Goal: Transaction & Acquisition: Purchase product/service

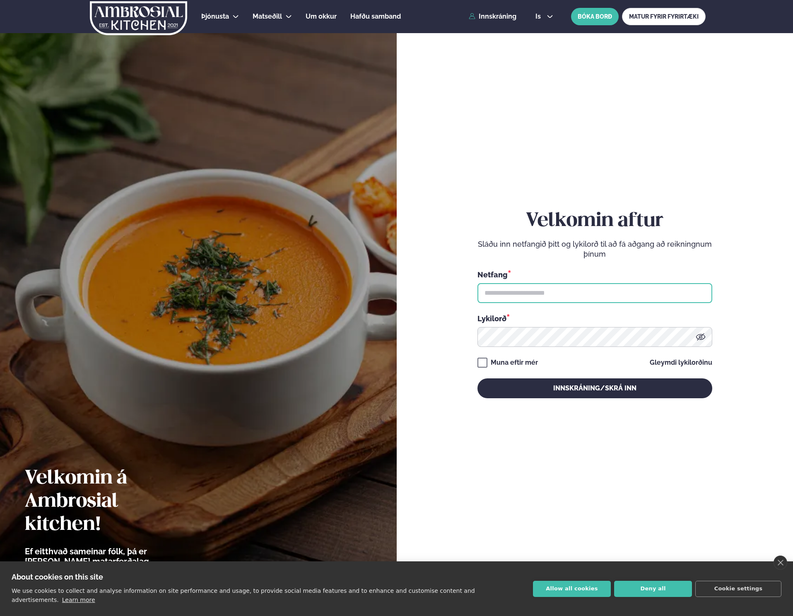
click at [613, 297] on input "text" at bounding box center [595, 293] width 235 height 20
type input "**********"
click at [528, 364] on div "Muna eftir mér" at bounding box center [514, 363] width 47 height 10
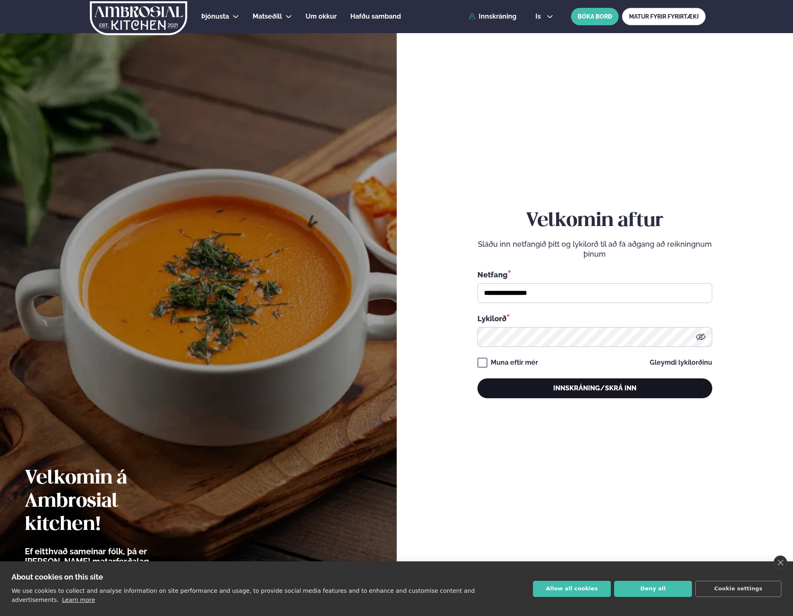
click at [542, 391] on button "Innskráning/Skrá inn" at bounding box center [595, 389] width 235 height 20
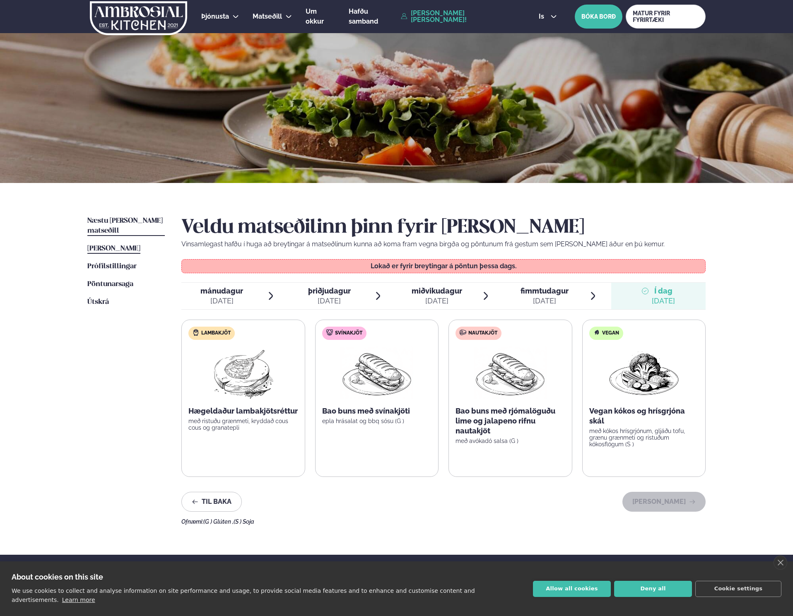
click at [137, 218] on span "Næstu [PERSON_NAME] matseðill" at bounding box center [124, 225] width 75 height 17
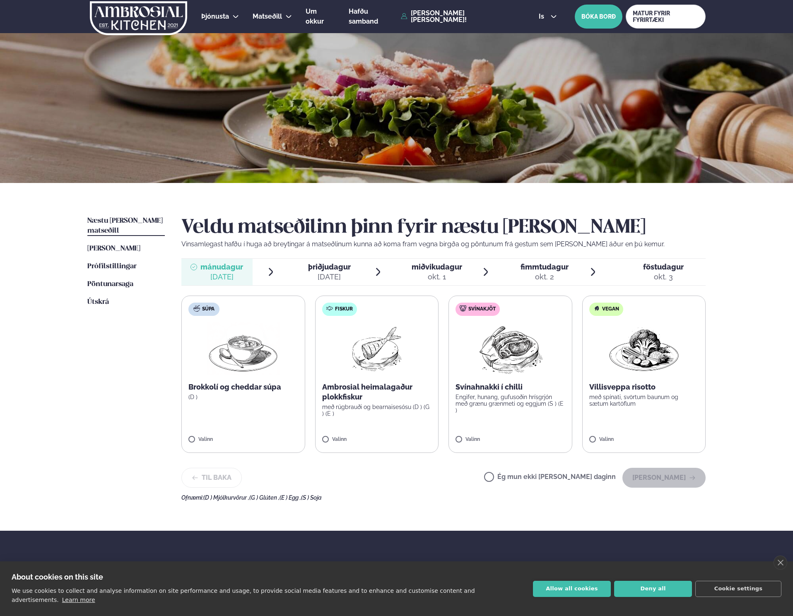
click at [393, 388] on p "Ambrosial heimalagaður plokkfiskur" at bounding box center [377, 392] width 110 height 20
click at [685, 476] on button "[PERSON_NAME]" at bounding box center [663, 478] width 83 height 20
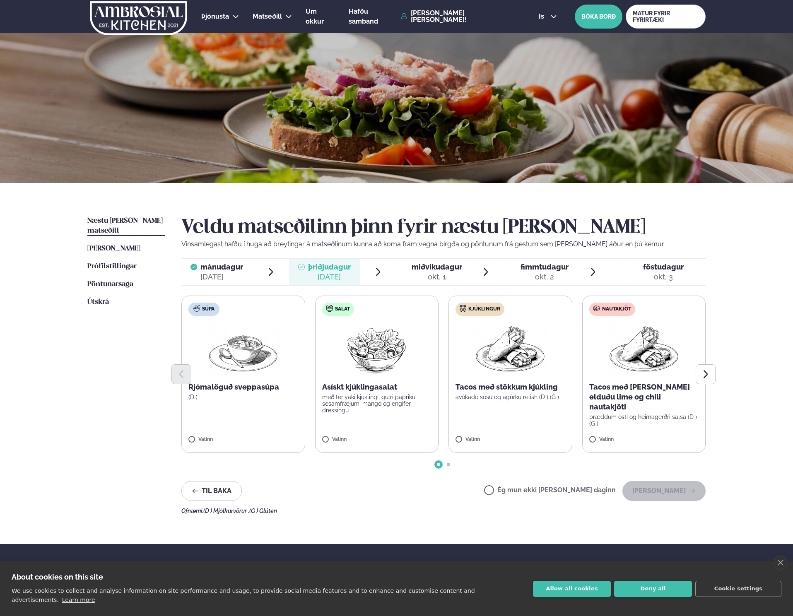
click at [488, 436] on label "Kjúklingur Tacos með stökkum kjúkling avókadó sósu og agúrku relish (D ) (G ) V…" at bounding box center [511, 374] width 124 height 157
click at [626, 434] on label "Nautakjöt Tacos með [PERSON_NAME] elduðu lime og chili nautakjöti bræddum osti …" at bounding box center [644, 374] width 124 height 157
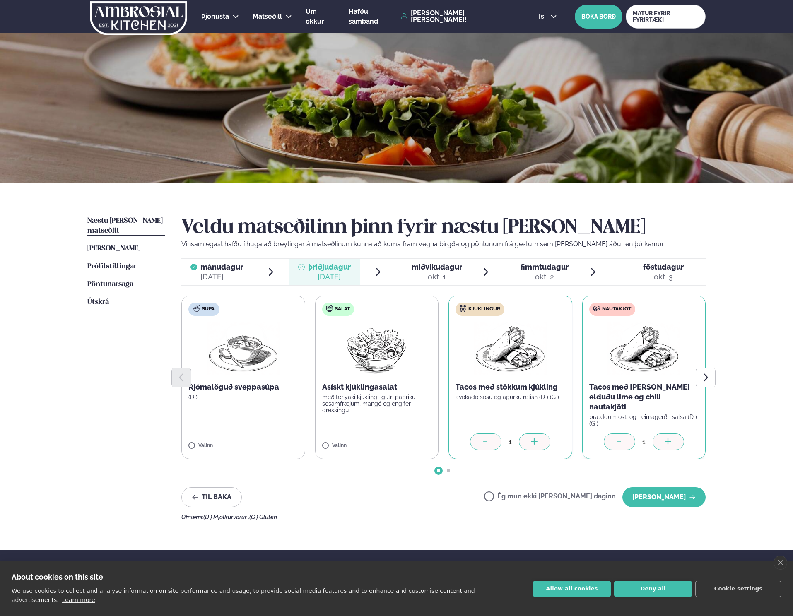
click at [474, 439] on div at bounding box center [485, 442] width 31 height 17
click at [682, 487] on button "[PERSON_NAME]" at bounding box center [663, 497] width 83 height 20
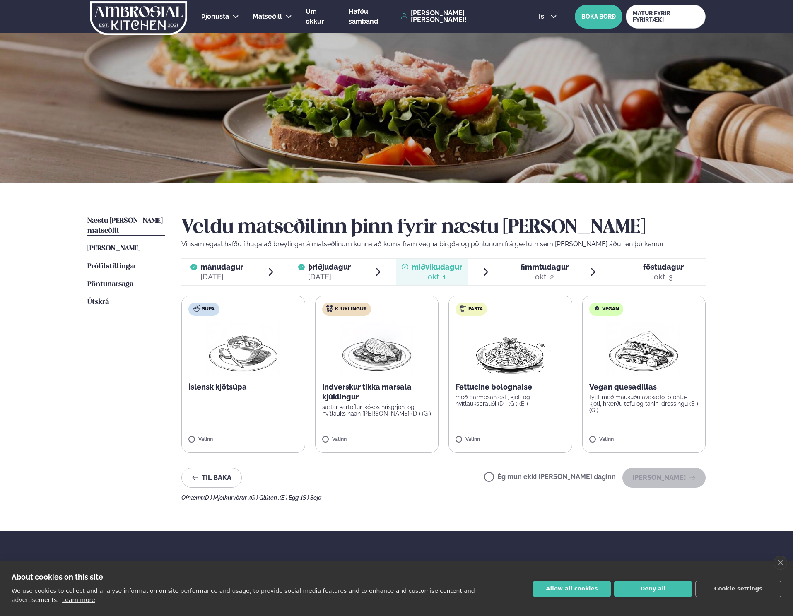
click at [362, 424] on label "Kjúklingur Indverskur tikka marsala kjúklingur sætar kartöflur, kókos hrísgrjón…" at bounding box center [377, 374] width 124 height 157
click at [351, 434] on icon at bounding box center [352, 436] width 8 height 8
click at [485, 429] on label "Pasta Fettucine bolognaise með parmesan osti, kjöti og hvítlauksbrauði (D ) (G …" at bounding box center [511, 374] width 124 height 157
click at [662, 480] on button "[PERSON_NAME]" at bounding box center [663, 478] width 83 height 20
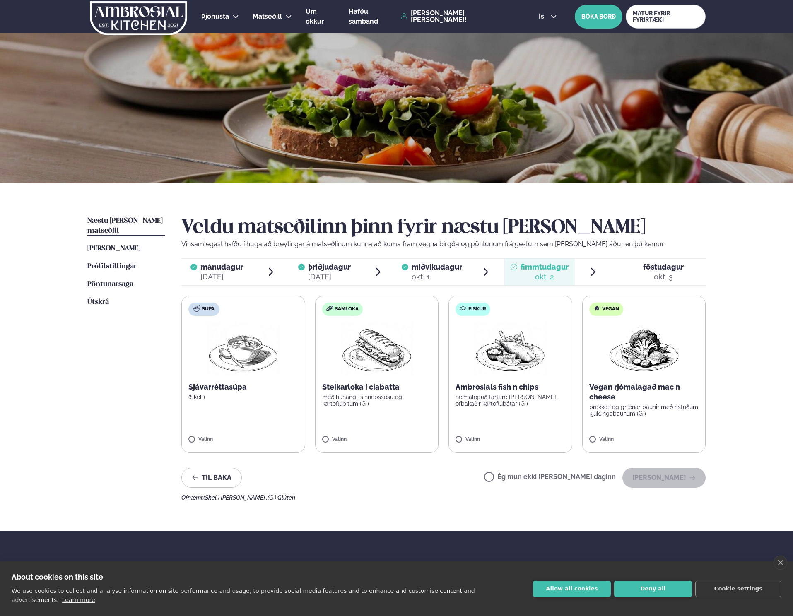
click at [238, 279] on div "[DATE]" at bounding box center [221, 277] width 43 height 10
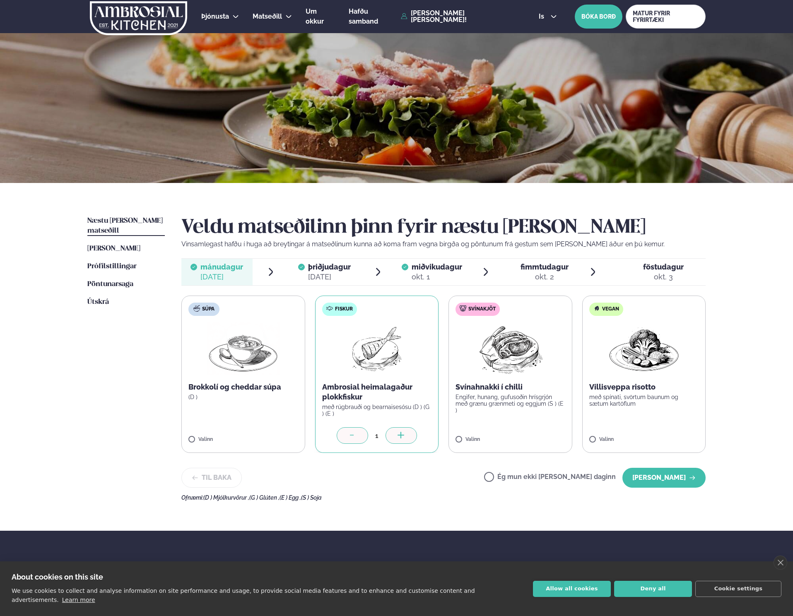
click at [485, 422] on label "Svínakjöt Svínahnakki í chilli Engifer, hunang, gufusoðin hrísgrjón með grænu g…" at bounding box center [511, 374] width 124 height 157
click at [342, 439] on div at bounding box center [352, 435] width 31 height 17
click at [349, 441] on div at bounding box center [352, 435] width 31 height 17
click at [659, 482] on button "[PERSON_NAME]" at bounding box center [663, 478] width 83 height 20
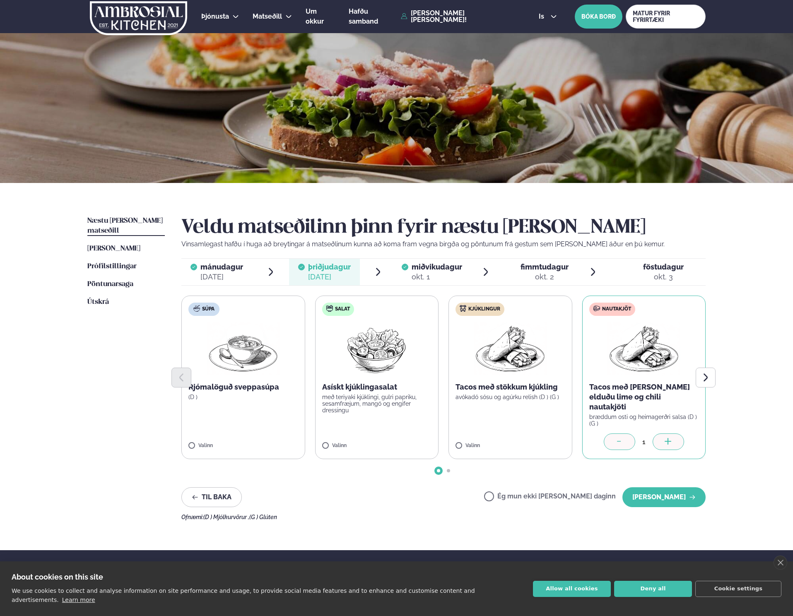
click at [659, 487] on button "[PERSON_NAME]" at bounding box center [663, 497] width 83 height 20
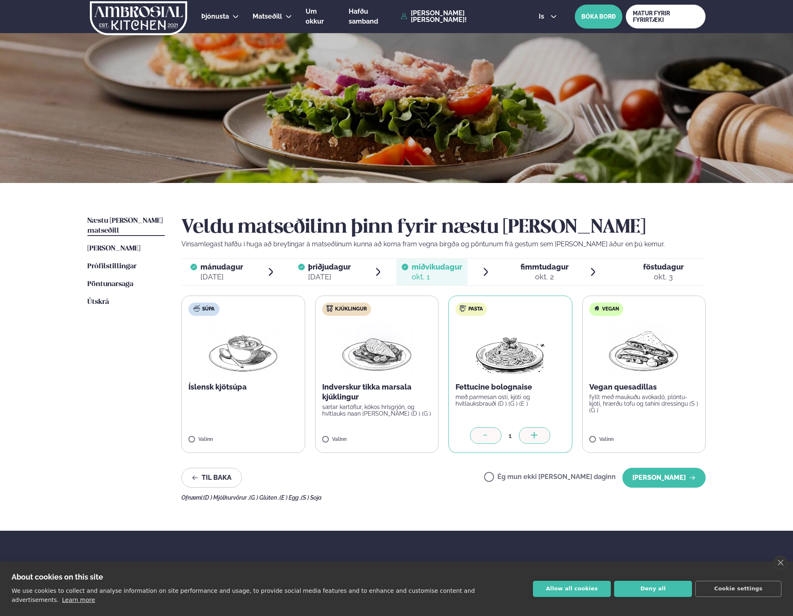
click at [400, 350] on img at bounding box center [376, 349] width 73 height 53
click at [494, 431] on div at bounding box center [485, 435] width 31 height 17
click at [664, 480] on button "[PERSON_NAME]" at bounding box center [663, 478] width 83 height 20
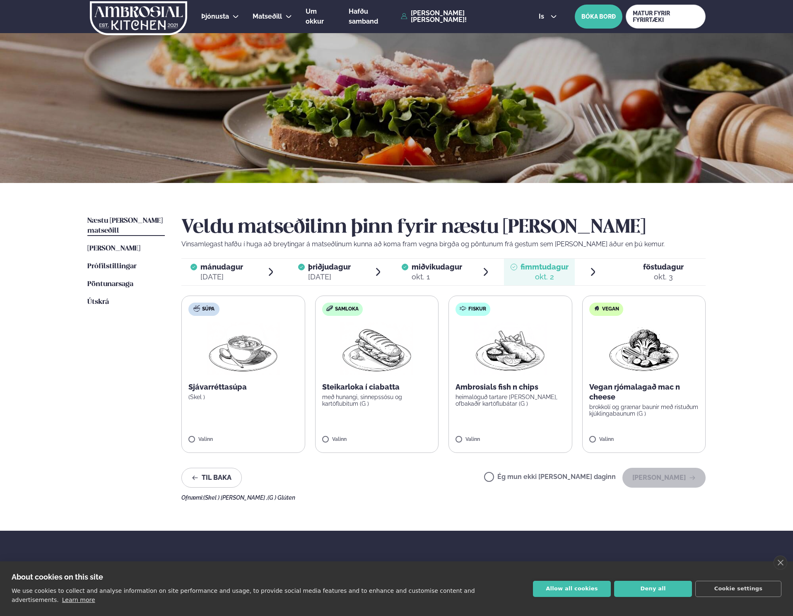
click at [354, 409] on label "Samloka Steikarloka í ciabatta með hunangi, sinnepssósu og kartöflubitum (G ) V…" at bounding box center [377, 374] width 124 height 157
click at [353, 433] on icon at bounding box center [352, 436] width 8 height 8
click at [577, 522] on div "Næstu [PERSON_NAME] matseðill Næsta vika [PERSON_NAME] matseðill [PERSON_NAME] …" at bounding box center [397, 357] width 668 height 348
click at [663, 260] on span "föstudagur fös. [DATE]" at bounding box center [658, 272] width 94 height 27
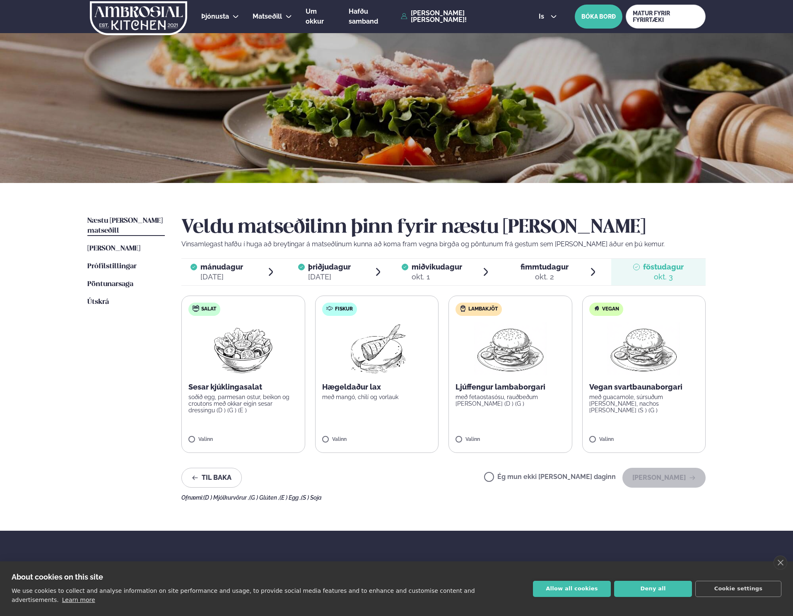
click at [553, 282] on span "fimmtudagur fim. [DATE]" at bounding box center [539, 272] width 71 height 27
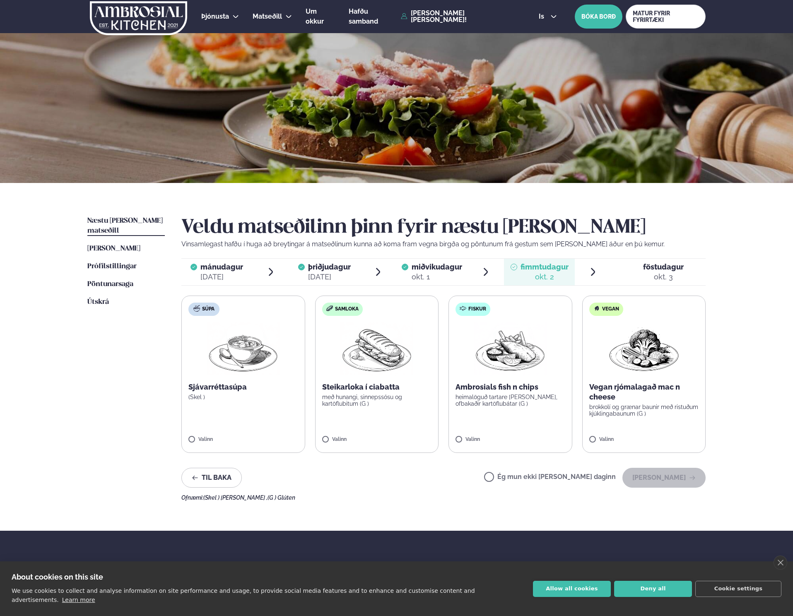
click at [560, 483] on div "Ég mun ekki [PERSON_NAME] daginn [PERSON_NAME]" at bounding box center [595, 478] width 222 height 20
click at [562, 480] on label "Ég mun ekki [PERSON_NAME] daginn" at bounding box center [550, 478] width 132 height 9
click at [680, 477] on button "[PERSON_NAME]" at bounding box center [663, 478] width 83 height 20
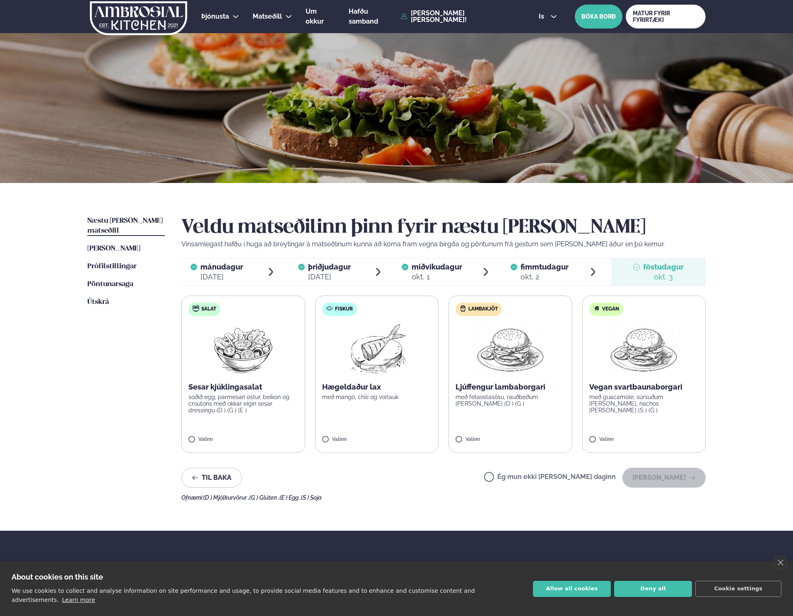
click at [590, 276] on icon at bounding box center [593, 272] width 10 height 10
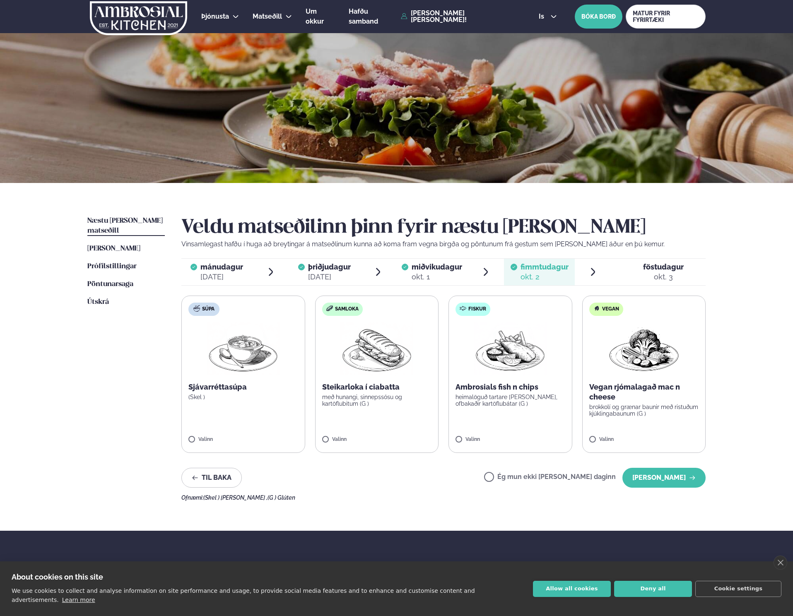
click at [660, 273] on div "okt. 3" at bounding box center [663, 277] width 41 height 10
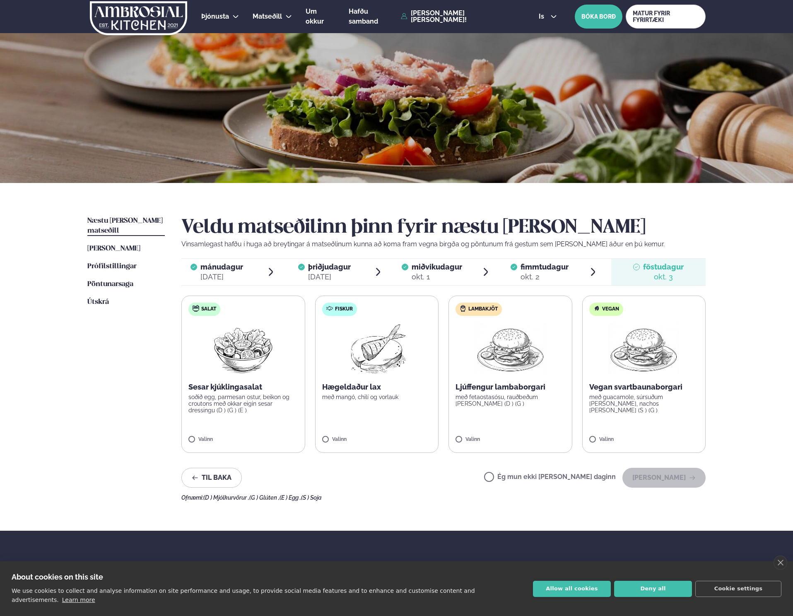
click at [560, 268] on span "fimmtudagur" at bounding box center [545, 267] width 48 height 9
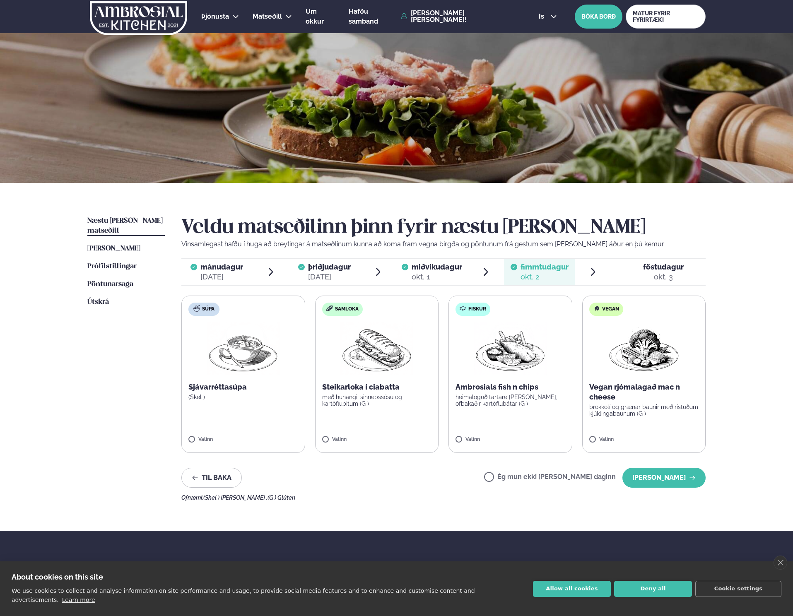
click at [412, 265] on span "miðvikudagur" at bounding box center [437, 267] width 51 height 9
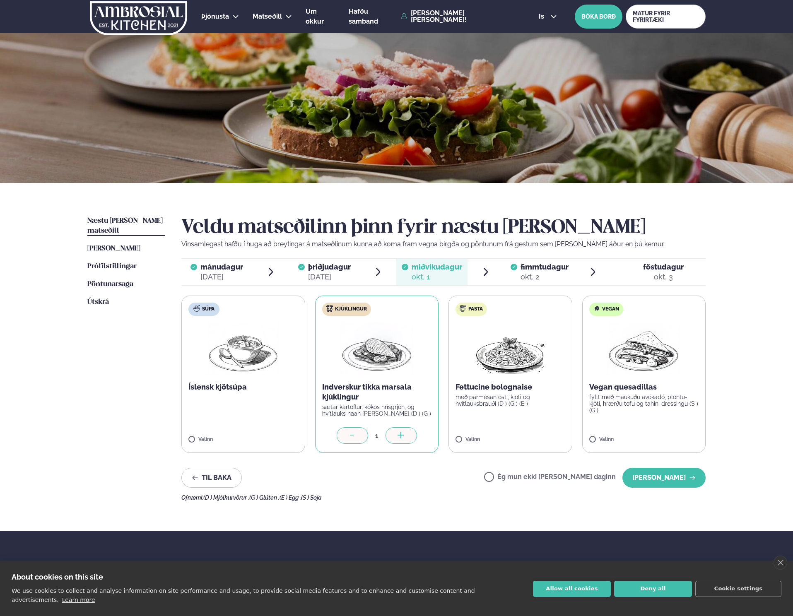
click at [330, 272] on div "[DATE]" at bounding box center [329, 277] width 43 height 10
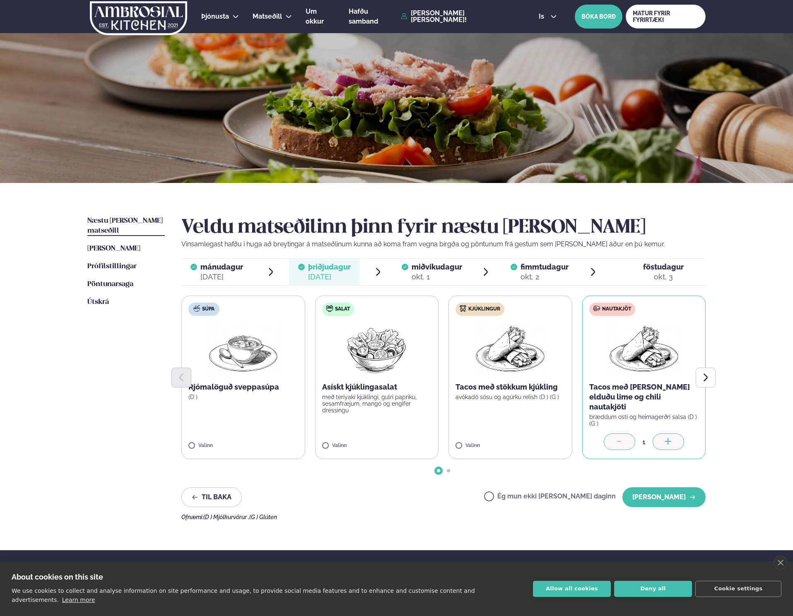
click at [222, 276] on div "[DATE]" at bounding box center [221, 277] width 43 height 10
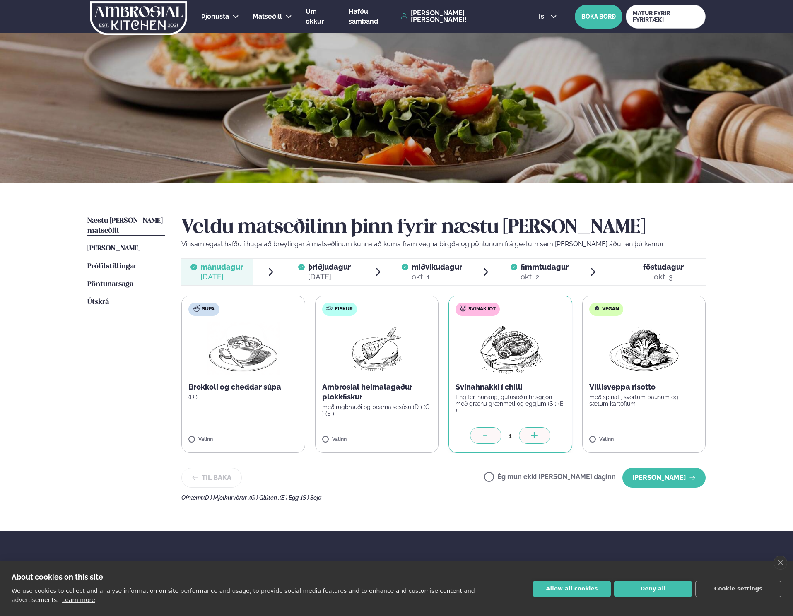
drag, startPoint x: 278, startPoint y: 274, endPoint x: 325, endPoint y: 268, distance: 47.2
click at [279, 274] on ul "mánudagur mán. [DATE] þriðjudagur þri. [DATE] miðvikudagur mið. [DATE] fimmtuda…" at bounding box center [443, 272] width 524 height 27
click at [335, 282] on span "þriðjudagur þri. [DATE]" at bounding box center [324, 272] width 71 height 27
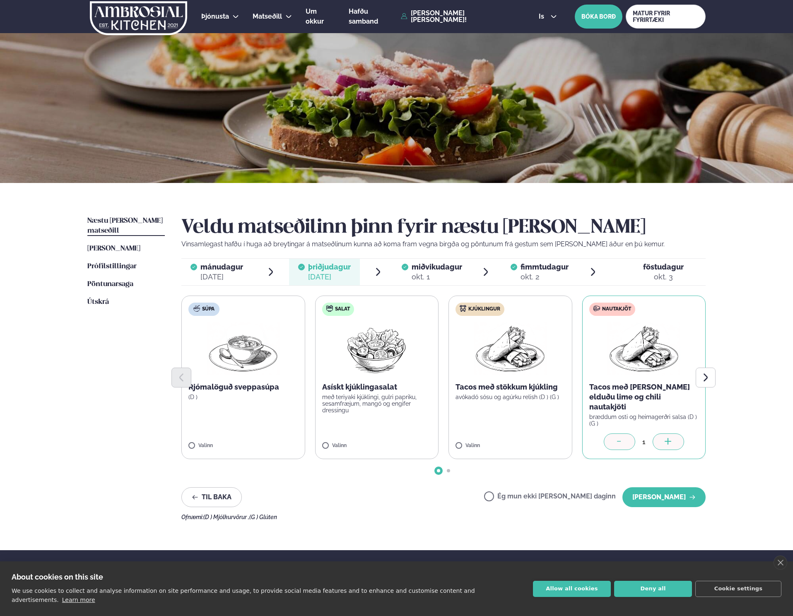
click at [412, 280] on div "okt. 1" at bounding box center [437, 277] width 51 height 10
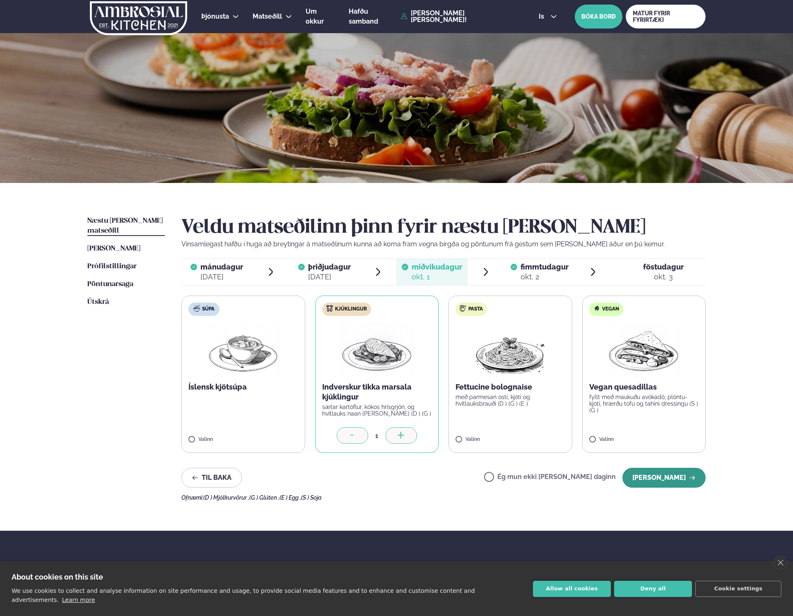
click at [661, 485] on button "[PERSON_NAME]" at bounding box center [663, 478] width 83 height 20
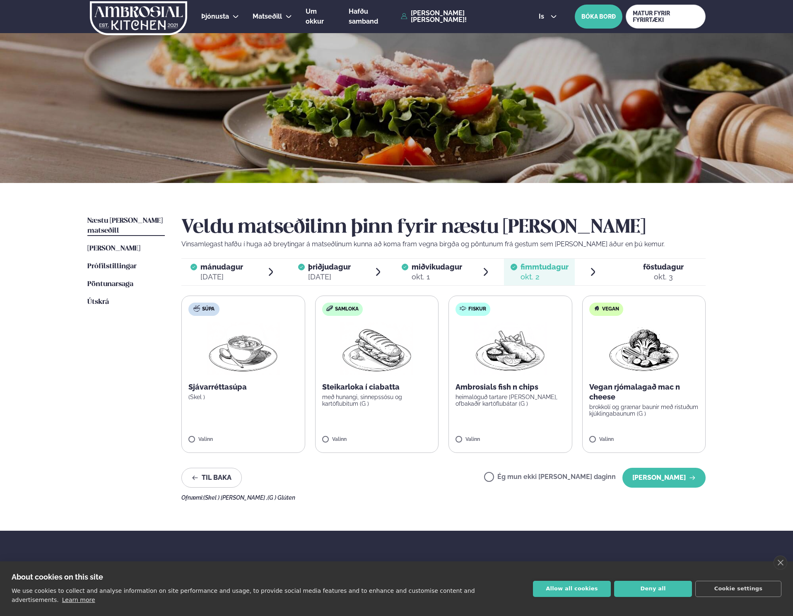
click at [661, 485] on button "[PERSON_NAME]" at bounding box center [663, 478] width 83 height 20
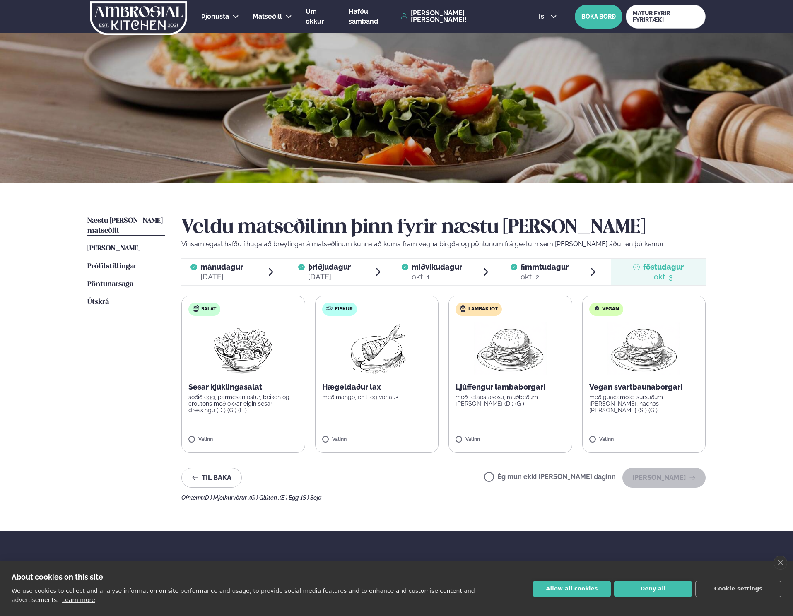
click at [558, 479] on label "Ég mun ekki [PERSON_NAME] daginn" at bounding box center [550, 478] width 132 height 9
click at [684, 480] on button "[PERSON_NAME]" at bounding box center [663, 478] width 83 height 20
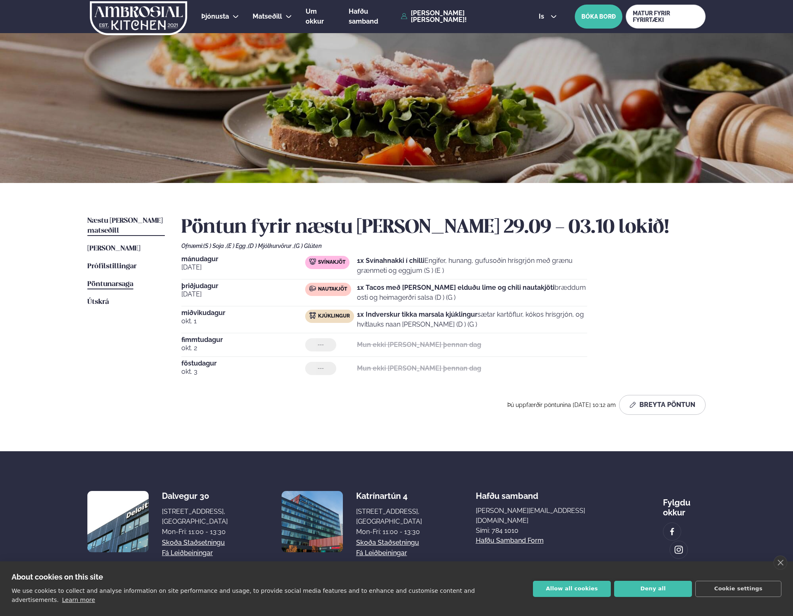
click at [118, 281] on span "Pöntunarsaga" at bounding box center [110, 284] width 46 height 7
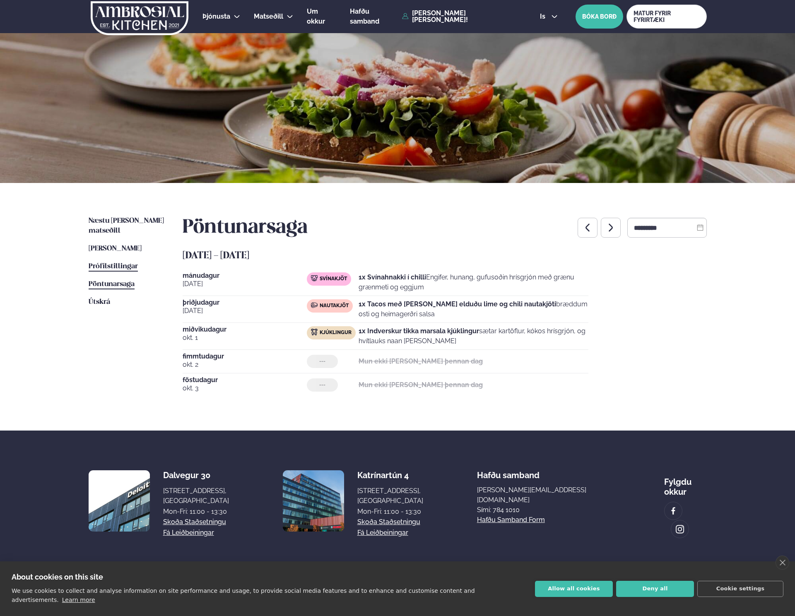
click at [134, 263] on span "Prófílstillingar" at bounding box center [113, 266] width 49 height 7
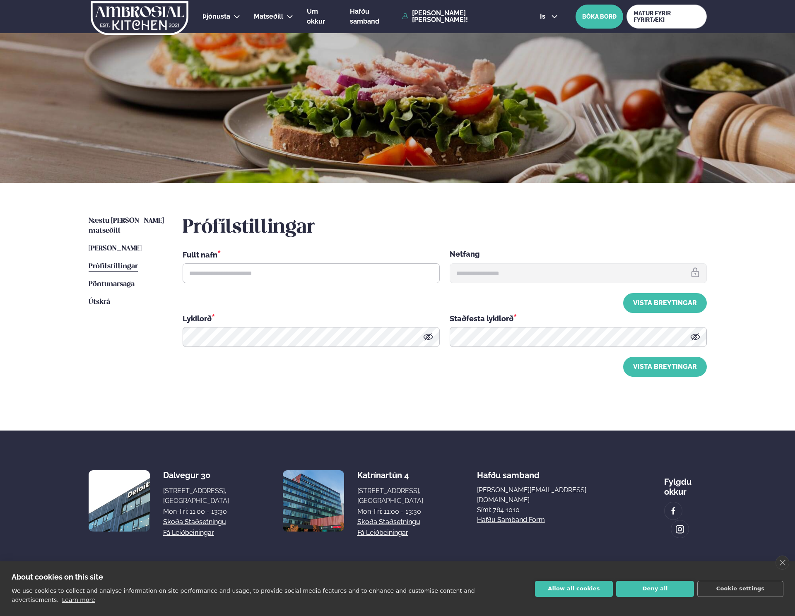
type input "**********"
click at [109, 281] on span "Pöntunarsaga" at bounding box center [112, 284] width 46 height 7
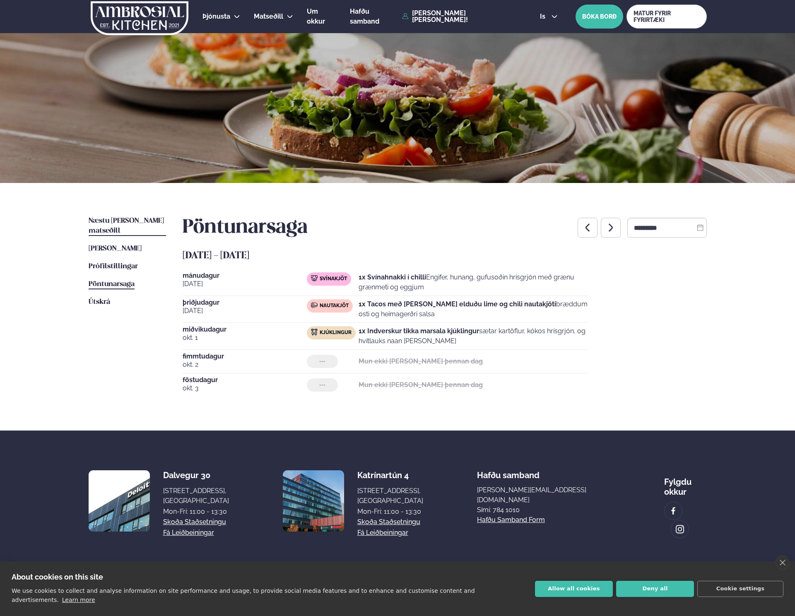
click at [145, 221] on span "Næstu [PERSON_NAME] matseðill" at bounding box center [126, 225] width 75 height 17
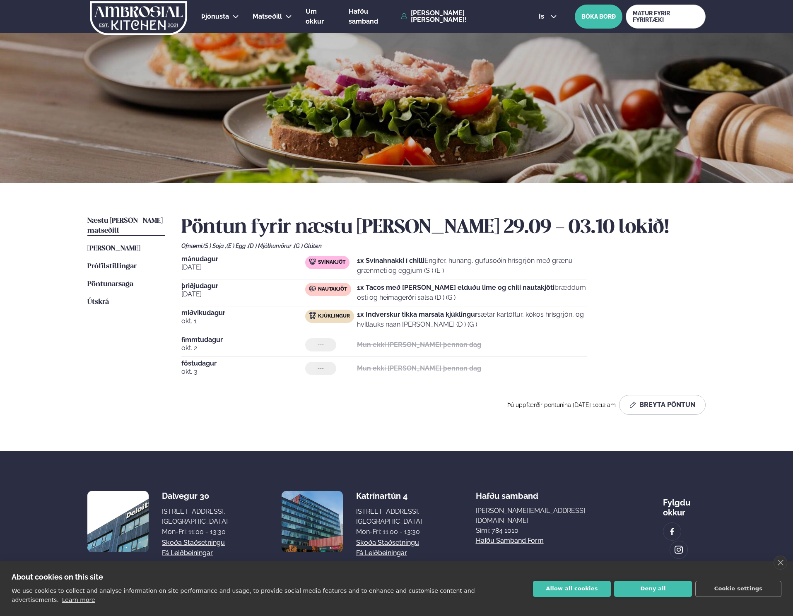
scroll to position [3, 0]
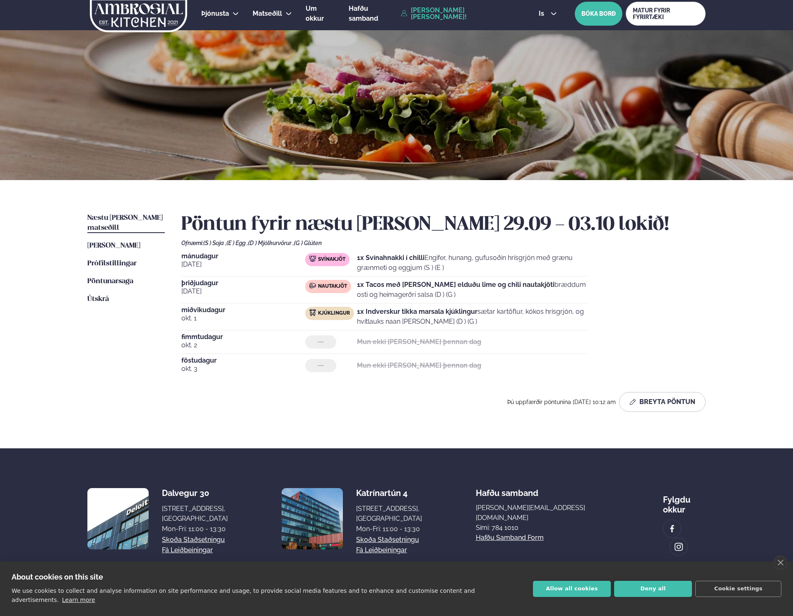
drag, startPoint x: 166, startPoint y: 25, endPoint x: 441, endPoint y: 13, distance: 275.2
